Goal: Task Accomplishment & Management: Manage account settings

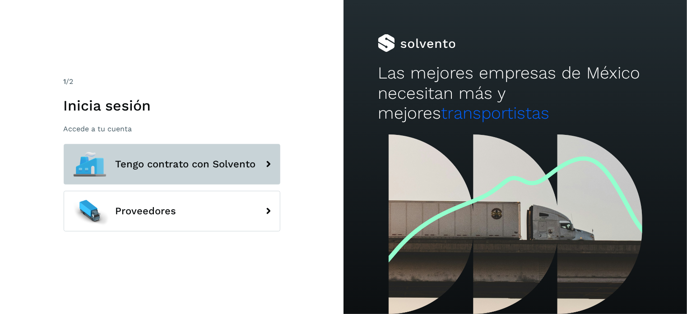
click at [146, 162] on span "Tengo contrato con Solvento" at bounding box center [186, 164] width 140 height 11
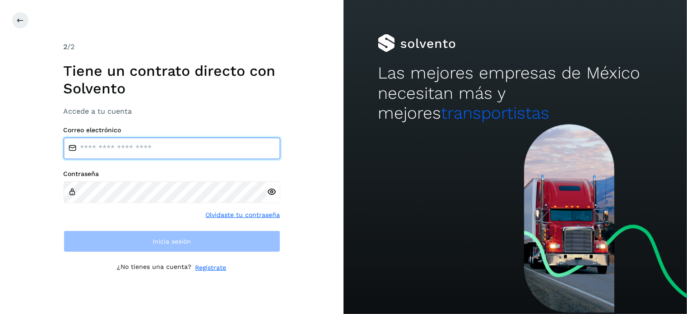
click at [146, 158] on input "email" at bounding box center [172, 149] width 217 height 22
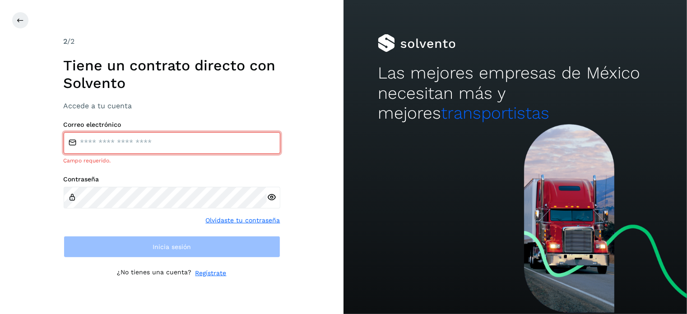
type input "**********"
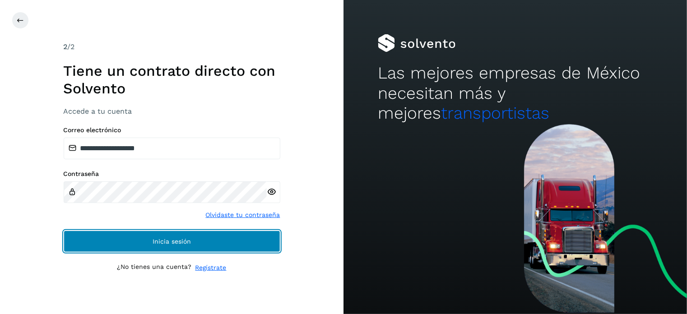
click at [169, 236] on button "Inicia sesión" at bounding box center [172, 242] width 217 height 22
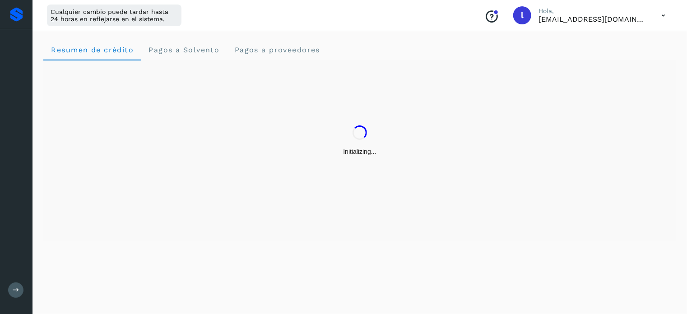
click at [179, 234] on div "Initializing..." at bounding box center [359, 150] width 633 height 181
click at [659, 9] on icon at bounding box center [656, 15] width 19 height 19
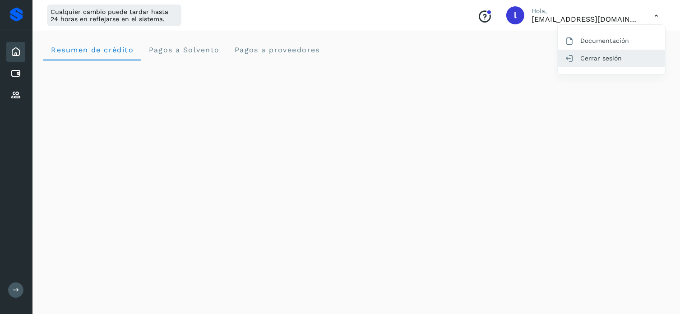
click at [603, 57] on div "Cerrar sesión" at bounding box center [611, 58] width 107 height 17
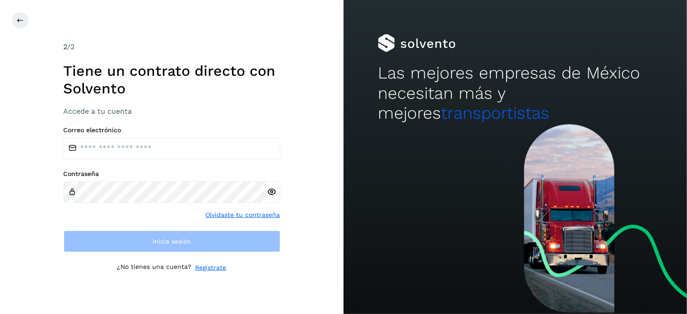
click at [185, 156] on div "Correo electrónico Contraseña Olvidaste tu contraseña Inicia sesión" at bounding box center [172, 188] width 217 height 125
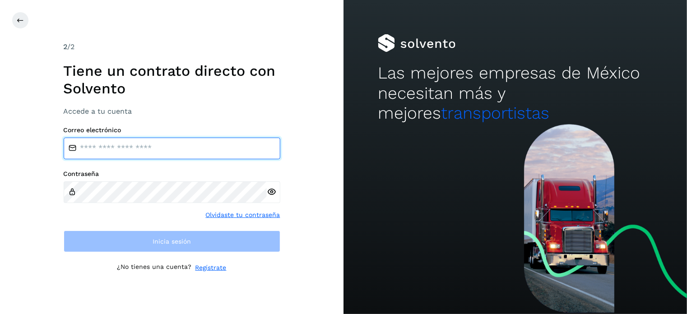
click at [182, 150] on input "email" at bounding box center [172, 149] width 217 height 22
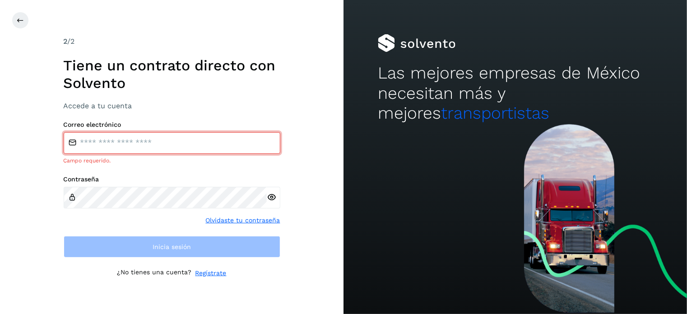
type input "**********"
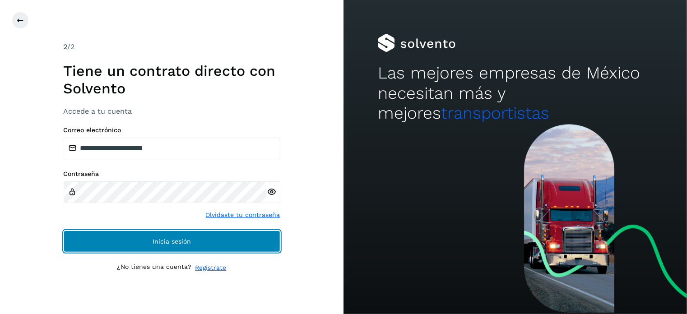
click at [199, 245] on button "Inicia sesión" at bounding box center [172, 242] width 217 height 22
